Goal: Task Accomplishment & Management: Use online tool/utility

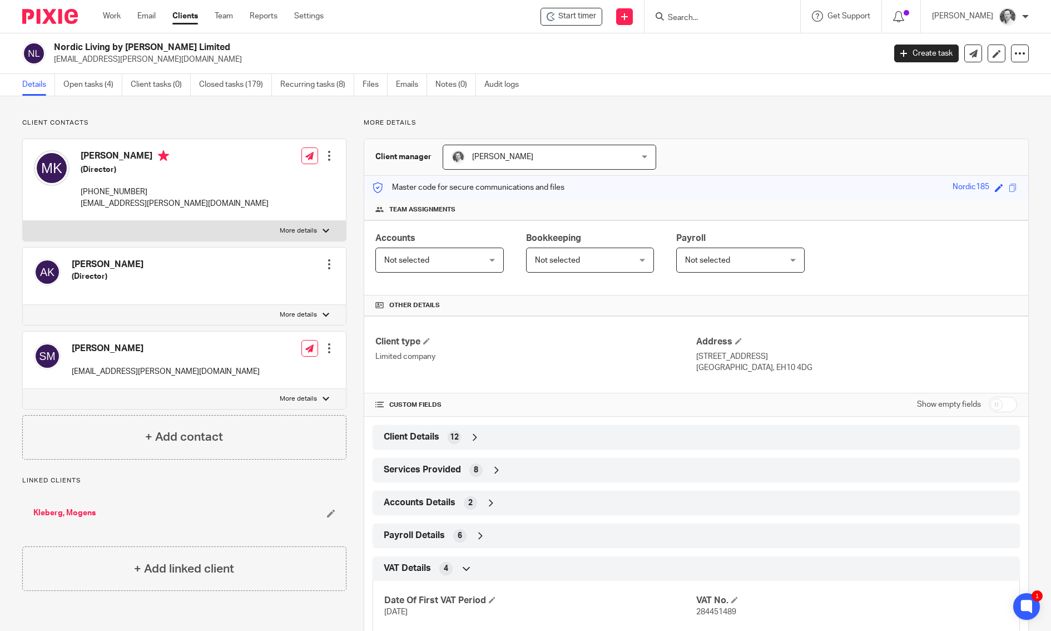
click at [711, 18] on input "Search" at bounding box center [717, 18] width 100 height 10
type input "border"
click button "submit" at bounding box center [0, 0] width 0 height 0
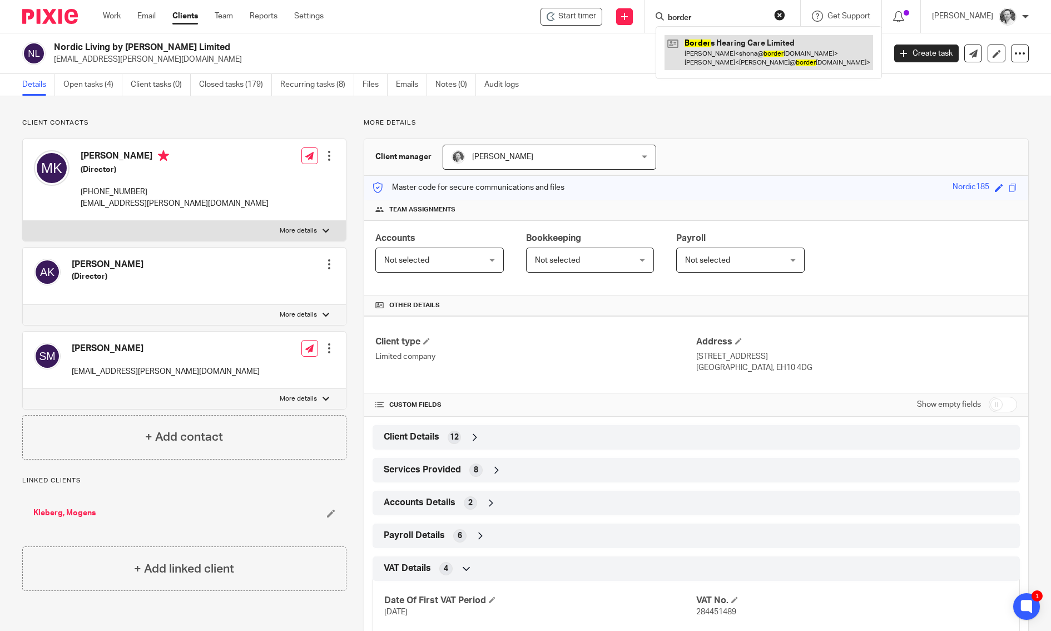
click at [711, 40] on link at bounding box center [769, 52] width 209 height 34
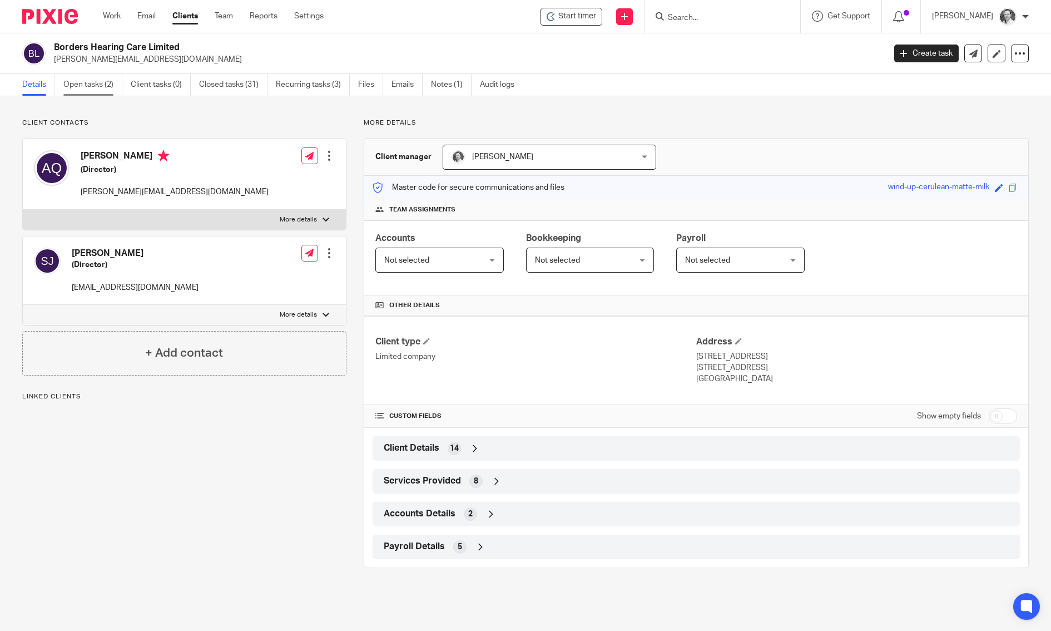
click at [78, 87] on link "Open tasks (2)" at bounding box center [92, 85] width 59 height 22
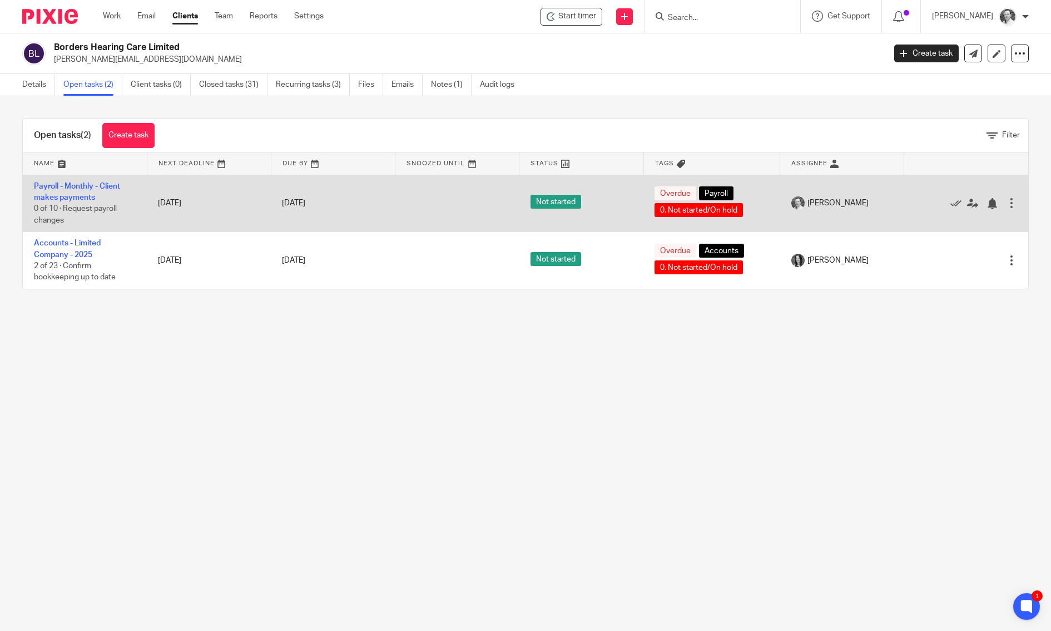
click at [58, 191] on td "Payroll - Monthly - Client makes payments 0 of 10 · Request payroll changes" at bounding box center [85, 203] width 124 height 57
click at [59, 196] on link "Payroll - Monthly - Client makes payments" at bounding box center [77, 191] width 86 height 19
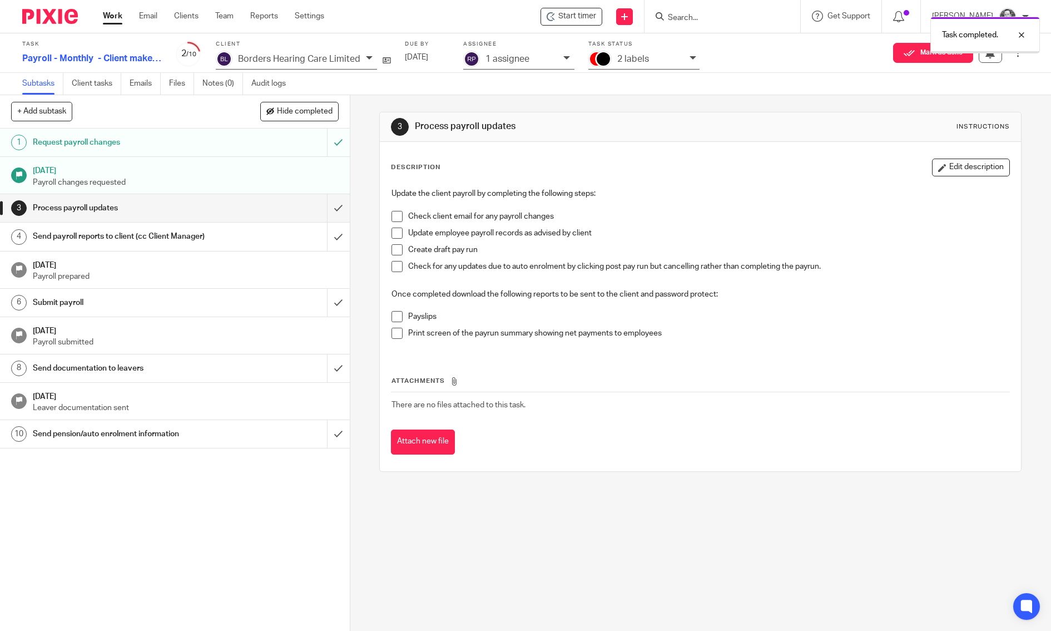
click at [338, 201] on input "submit" at bounding box center [175, 208] width 350 height 28
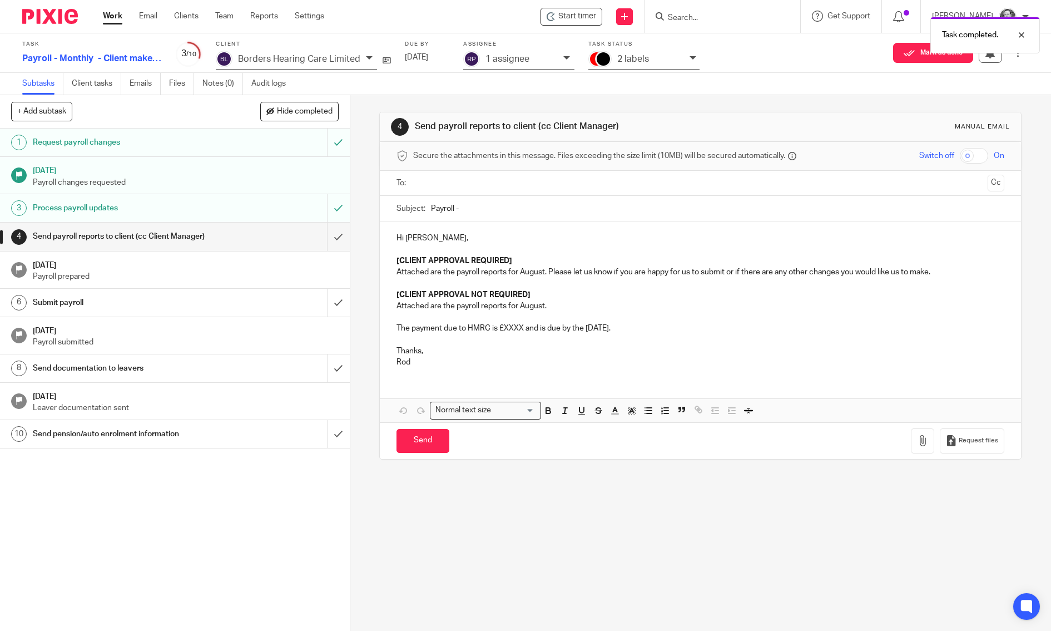
click at [453, 186] on input "text" at bounding box center [700, 183] width 566 height 13
click at [487, 201] on input "Payroll -" at bounding box center [717, 211] width 573 height 25
click at [487, 212] on input "Payroll -" at bounding box center [717, 211] width 573 height 25
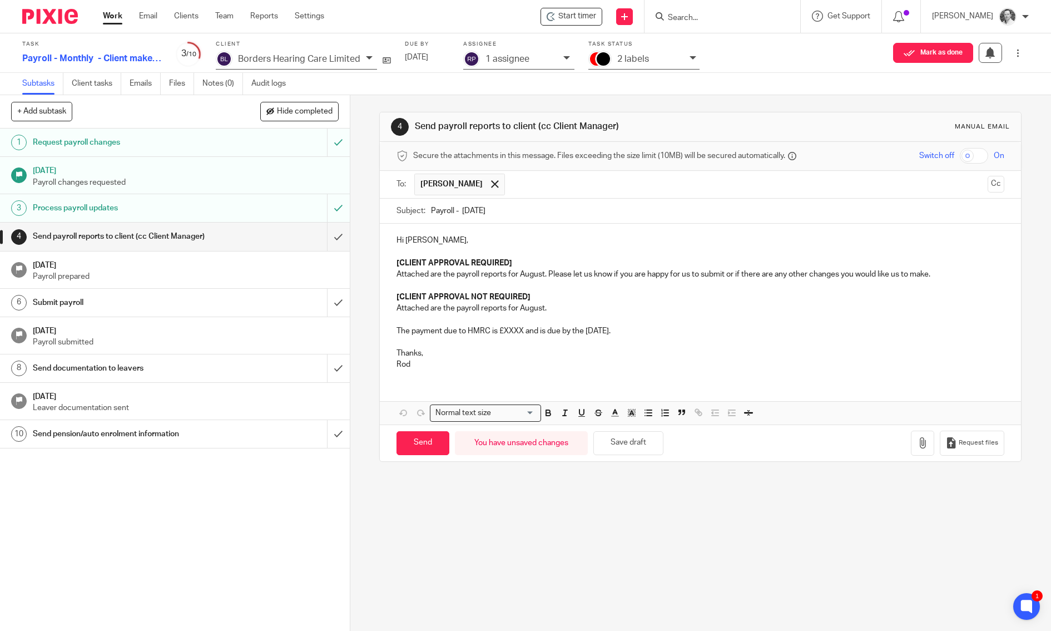
type input "Payroll - August 25"
drag, startPoint x: 522, startPoint y: 262, endPoint x: 383, endPoint y: 256, distance: 139.1
click at [383, 256] on div "Hi Andrew, [CLIENT APPROVAL REQUIRED] Attached are the payroll reports for Augu…" at bounding box center [700, 301] width 641 height 155
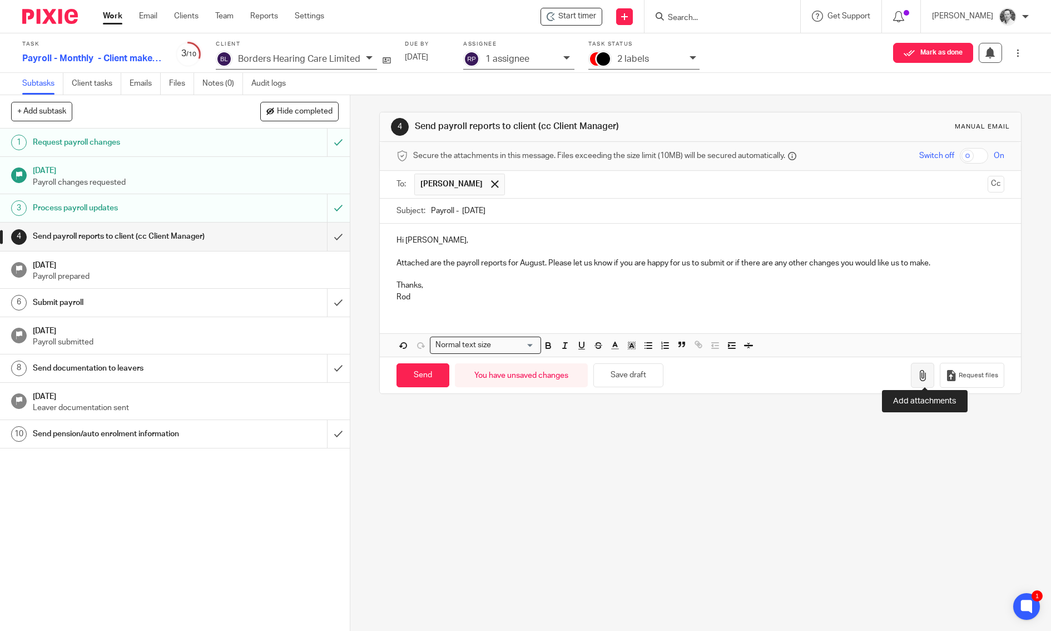
click at [930, 370] on button "button" at bounding box center [922, 375] width 23 height 25
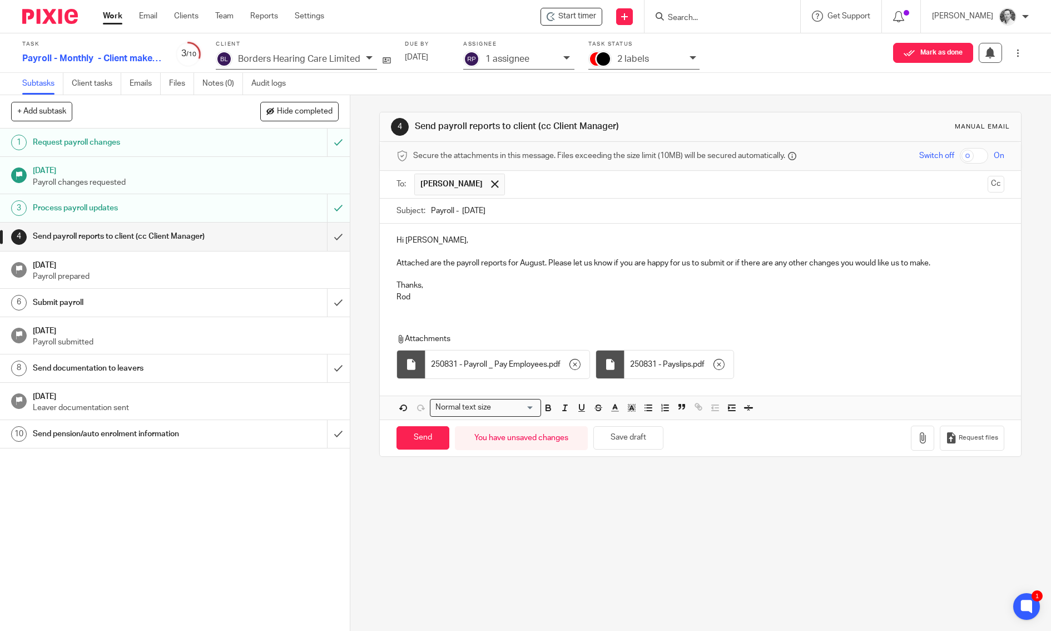
click at [976, 156] on input "checkbox" at bounding box center [974, 156] width 28 height 16
click at [424, 433] on input "Send" at bounding box center [423, 438] width 53 height 24
checkbox input "false"
type input "Sent"
